Goal: Task Accomplishment & Management: Use online tool/utility

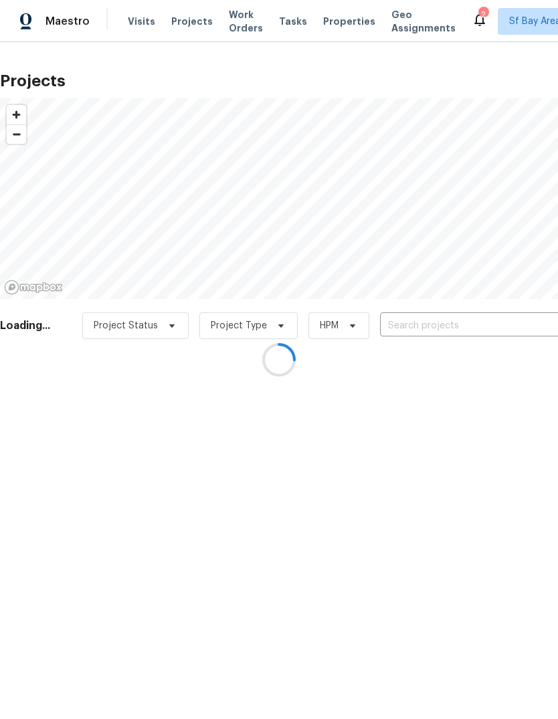
click at [454, 326] on div at bounding box center [279, 359] width 558 height 719
click at [444, 320] on div at bounding box center [279, 359] width 558 height 719
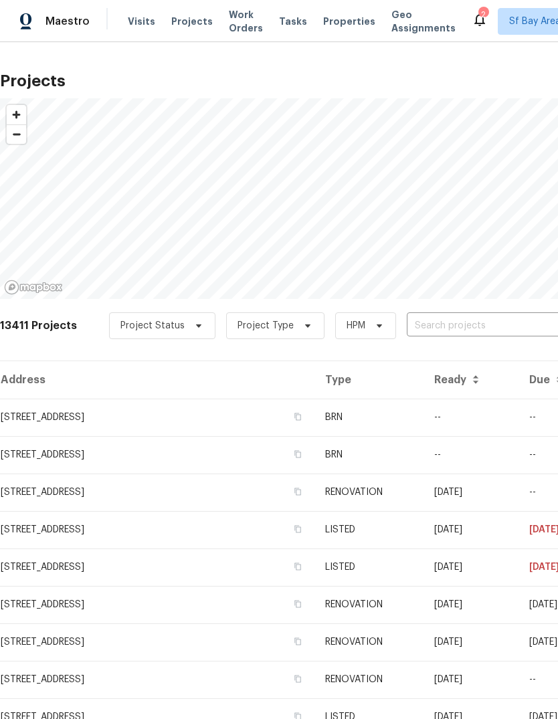
click at [448, 310] on div "13411 Projects Project Status Project Type HPM ​" at bounding box center [378, 334] width 756 height 54
click at [447, 326] on input "text" at bounding box center [483, 326] width 153 height 21
type input "agne"
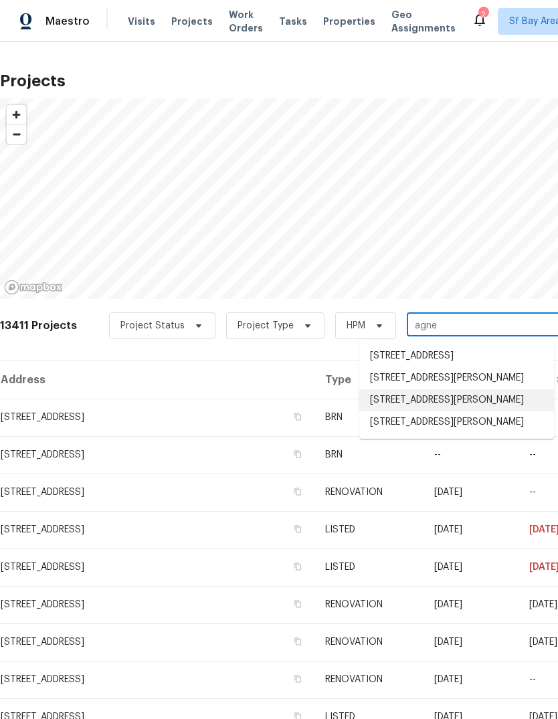
click at [466, 411] on li "[STREET_ADDRESS][PERSON_NAME]" at bounding box center [456, 400] width 195 height 22
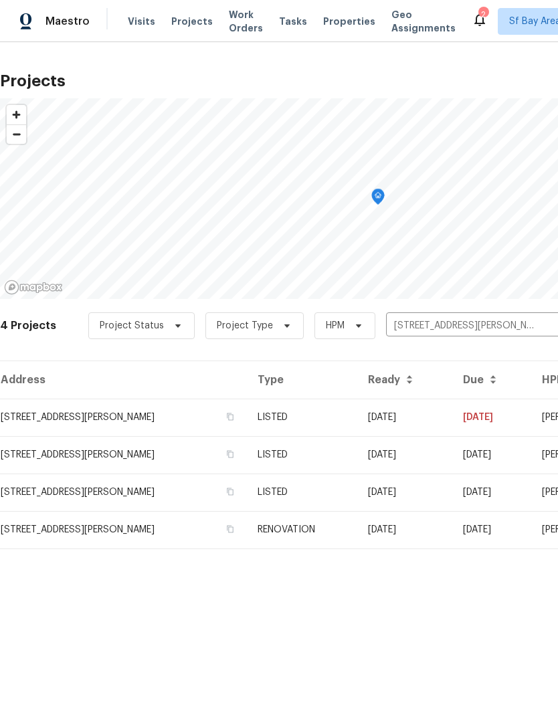
click at [54, 407] on td "[STREET_ADDRESS][PERSON_NAME]" at bounding box center [123, 417] width 247 height 37
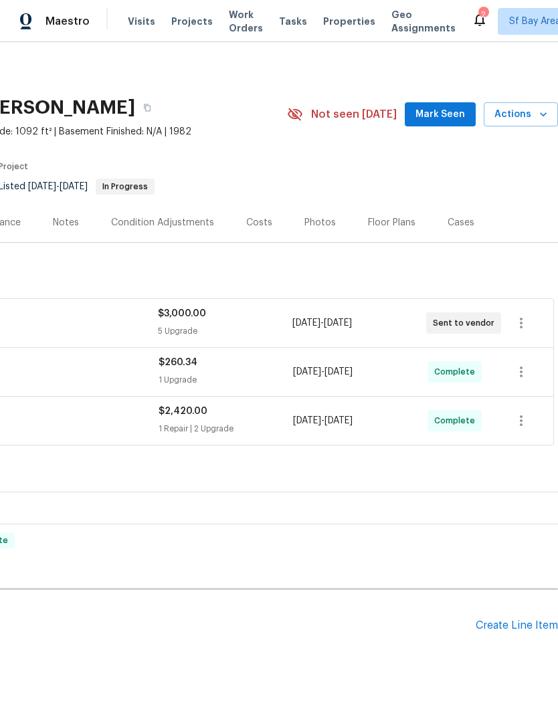
scroll to position [0, 198]
click at [522, 319] on icon "button" at bounding box center [521, 323] width 3 height 11
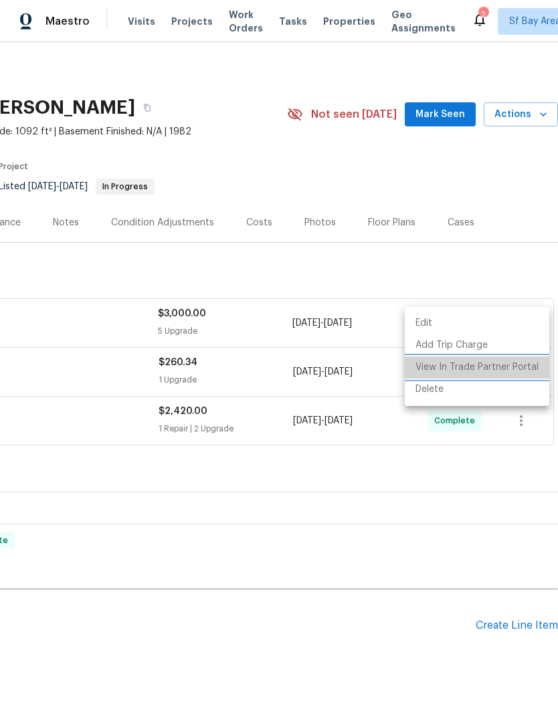
click at [499, 369] on li "View In Trade Partner Portal" at bounding box center [477, 367] width 144 height 22
click at [325, 219] on div at bounding box center [279, 359] width 558 height 719
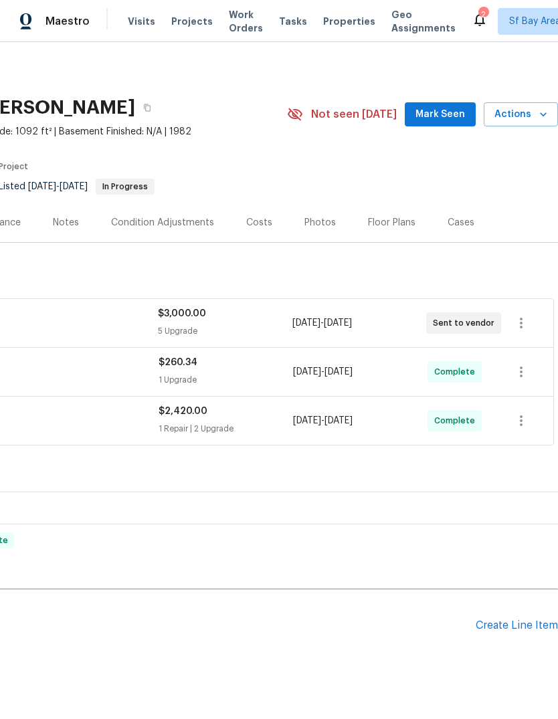
click at [324, 229] on div "Photos" at bounding box center [319, 222] width 31 height 13
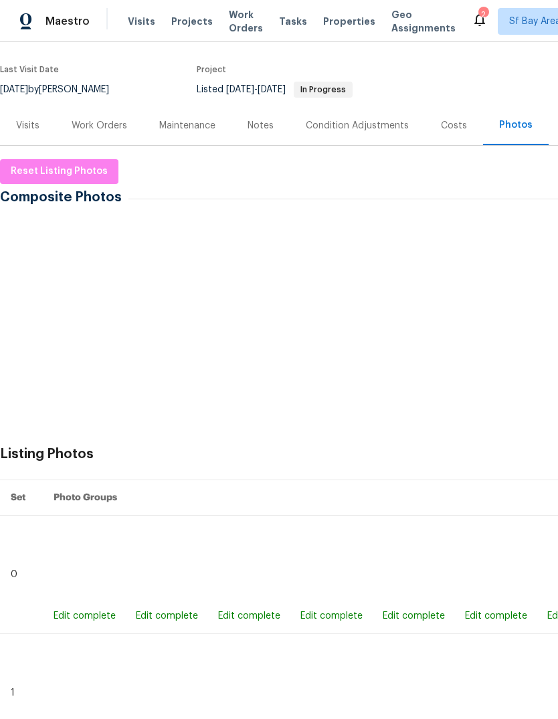
scroll to position [100, 0]
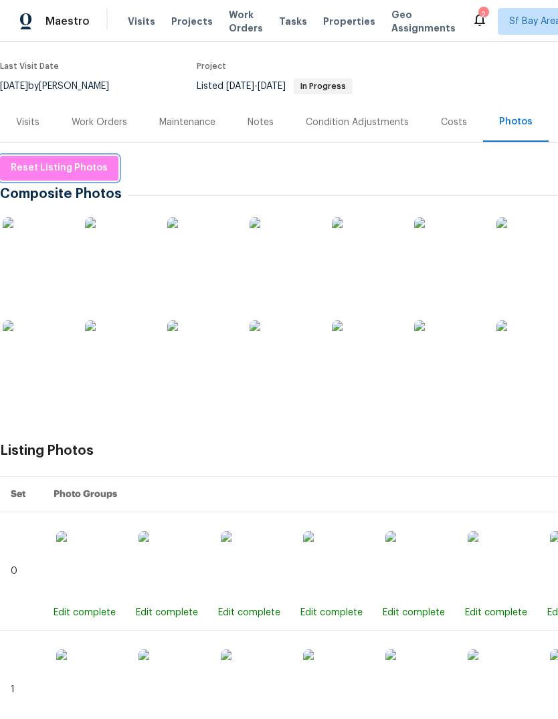
click at [51, 161] on span "Reset Listing Photos" at bounding box center [59, 168] width 97 height 17
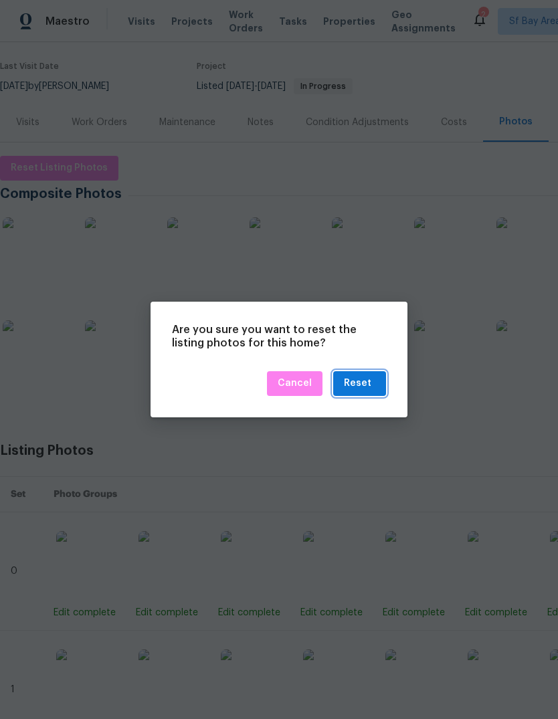
click at [367, 385] on div "Reset" at bounding box center [357, 383] width 27 height 17
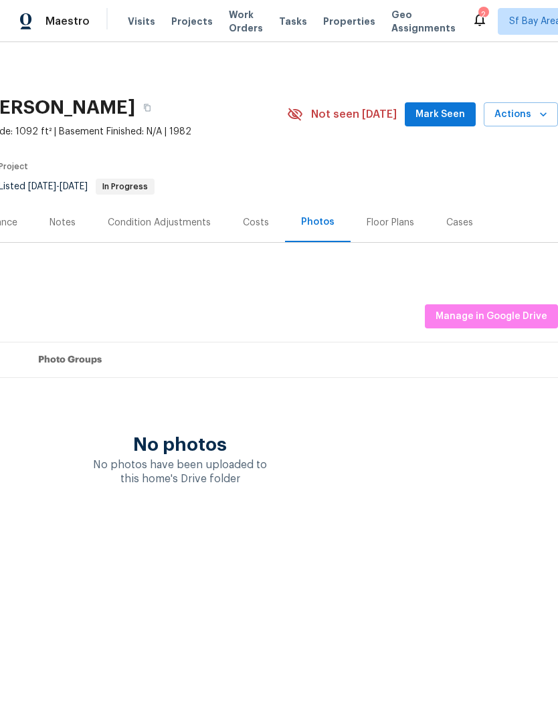
scroll to position [0, 198]
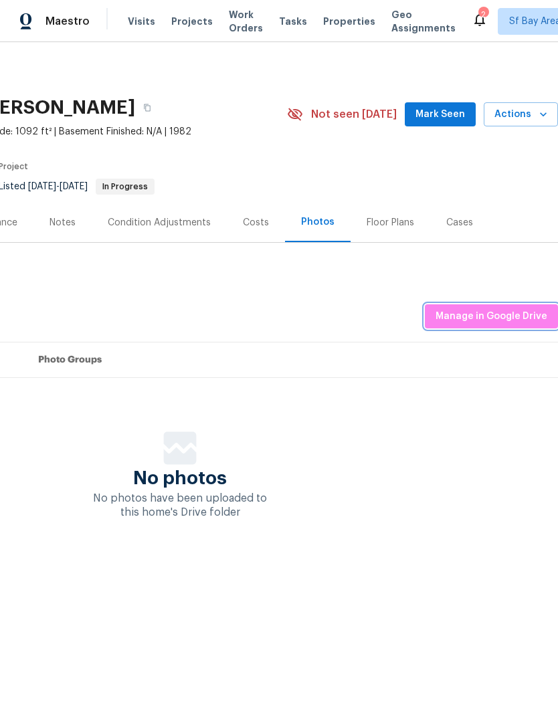
click at [494, 309] on span "Manage in Google Drive" at bounding box center [491, 316] width 112 height 17
